Goal: Transaction & Acquisition: Purchase product/service

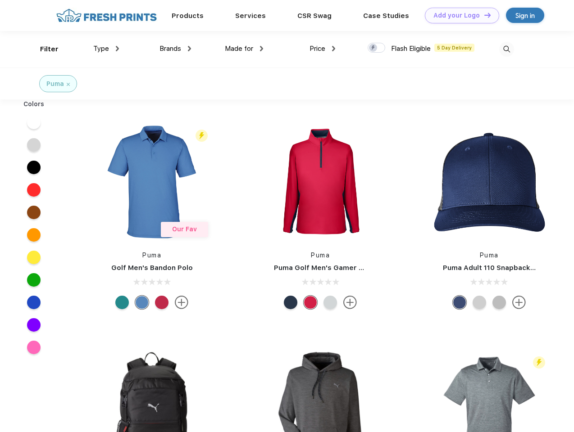
click at [459, 15] on link "Add your Logo Design Tool" at bounding box center [462, 16] width 74 height 16
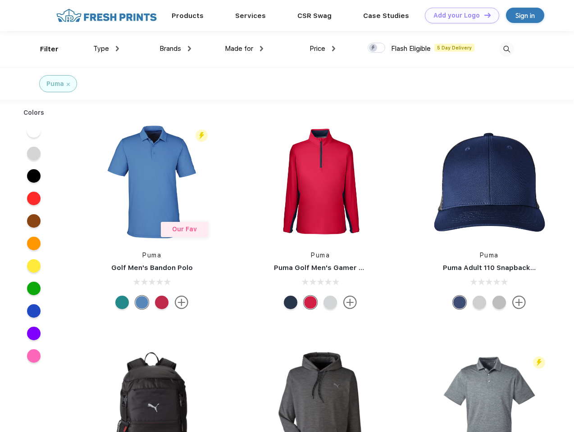
click at [0, 0] on div "Design Tool" at bounding box center [0, 0] width 0 height 0
click at [483, 15] on link "Add your Logo Design Tool" at bounding box center [462, 16] width 74 height 16
click at [43, 49] on div "Filter" at bounding box center [49, 49] width 18 height 10
click at [106, 49] on span "Type" at bounding box center [101, 49] width 16 height 8
click at [175, 49] on span "Brands" at bounding box center [170, 49] width 22 height 8
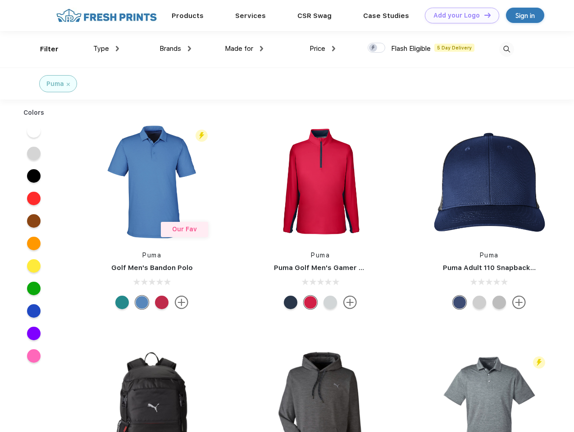
click at [244, 49] on span "Made for" at bounding box center [239, 49] width 28 height 8
click at [322, 49] on span "Price" at bounding box center [317, 49] width 16 height 8
click at [377, 48] on div at bounding box center [377, 48] width 18 height 10
click at [373, 48] on input "checkbox" at bounding box center [371, 45] width 6 height 6
click at [506, 49] on img at bounding box center [506, 49] width 15 height 15
